Goal: Task Accomplishment & Management: Use online tool/utility

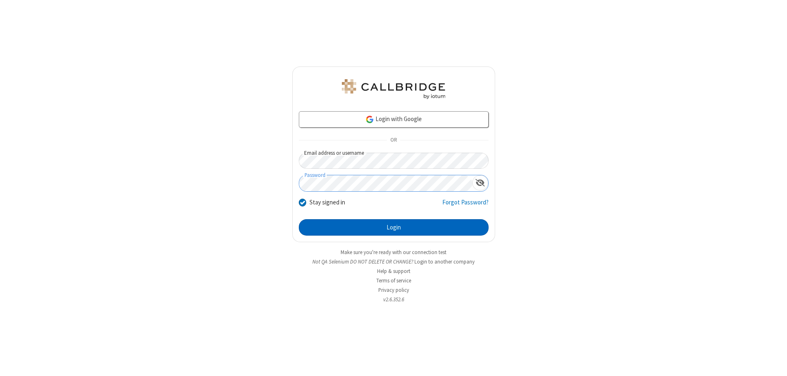
click at [394, 227] on button "Login" at bounding box center [394, 227] width 190 height 16
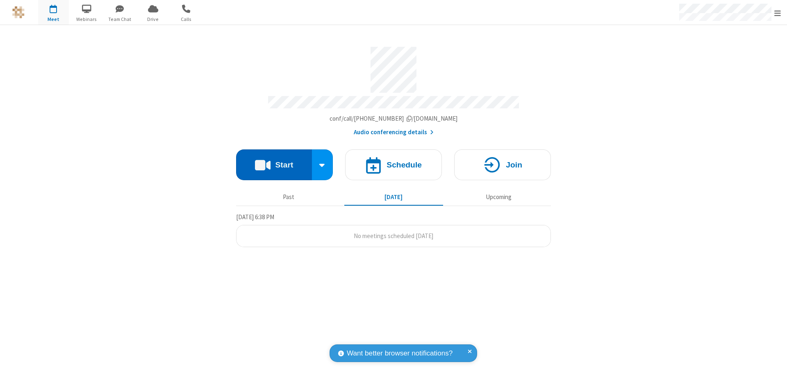
click at [274, 161] on button "Start" at bounding box center [274, 164] width 76 height 31
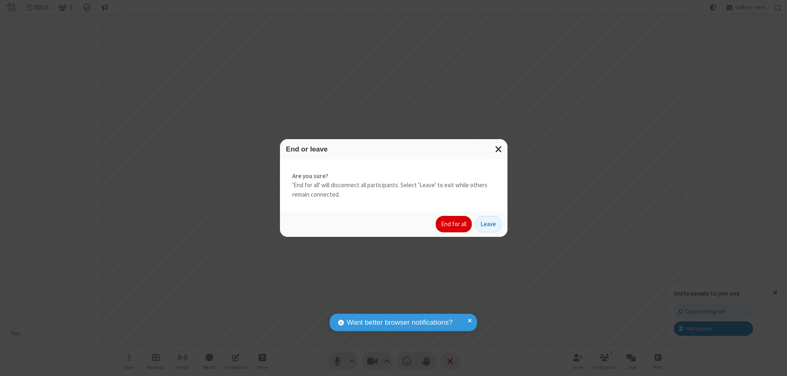
click at [454, 224] on button "End for all" at bounding box center [454, 224] width 36 height 16
